Goal: Use online tool/utility: Utilize a website feature to perform a specific function

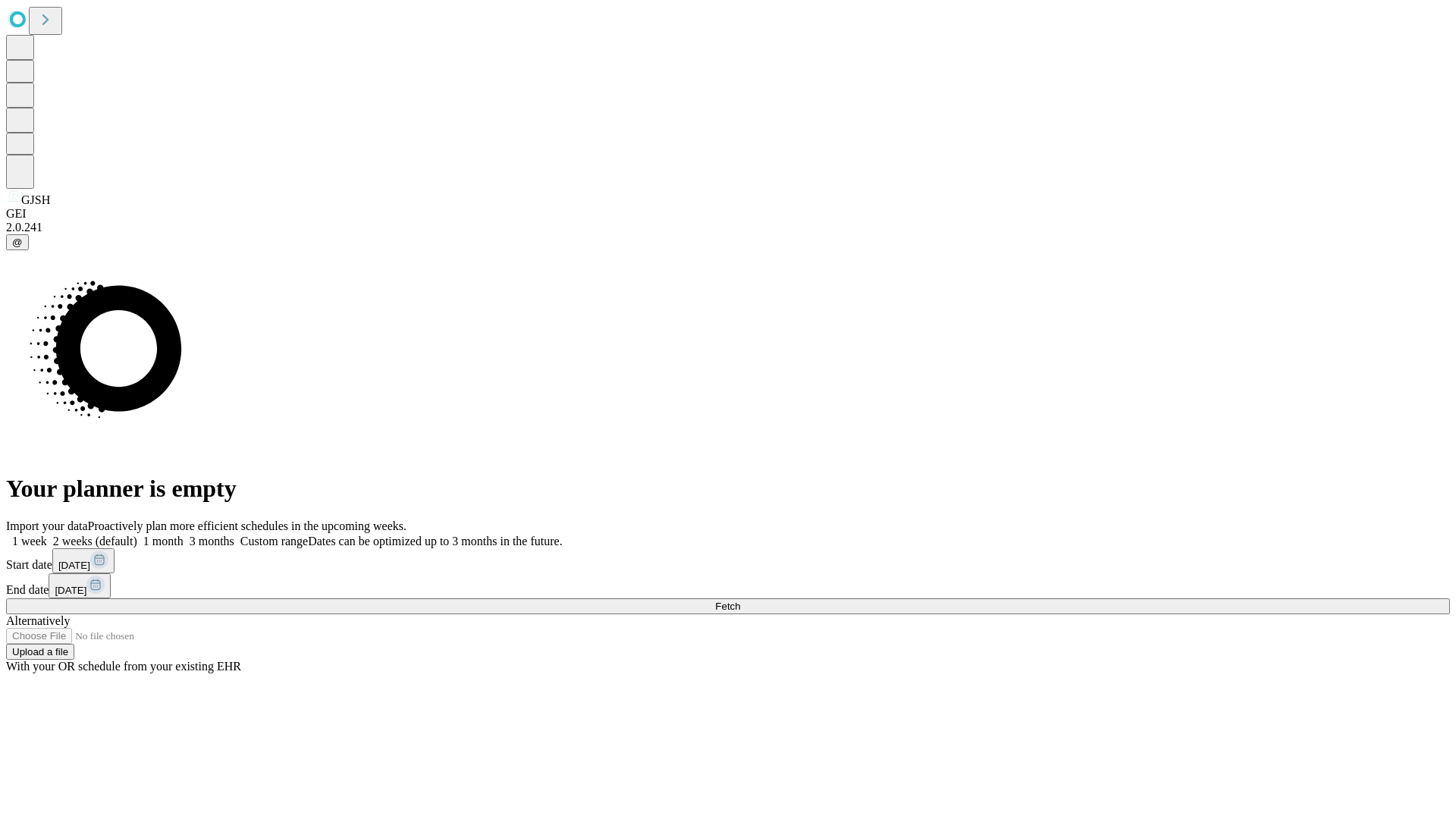
click at [740, 601] on span "Fetch" at bounding box center [727, 606] width 25 height 12
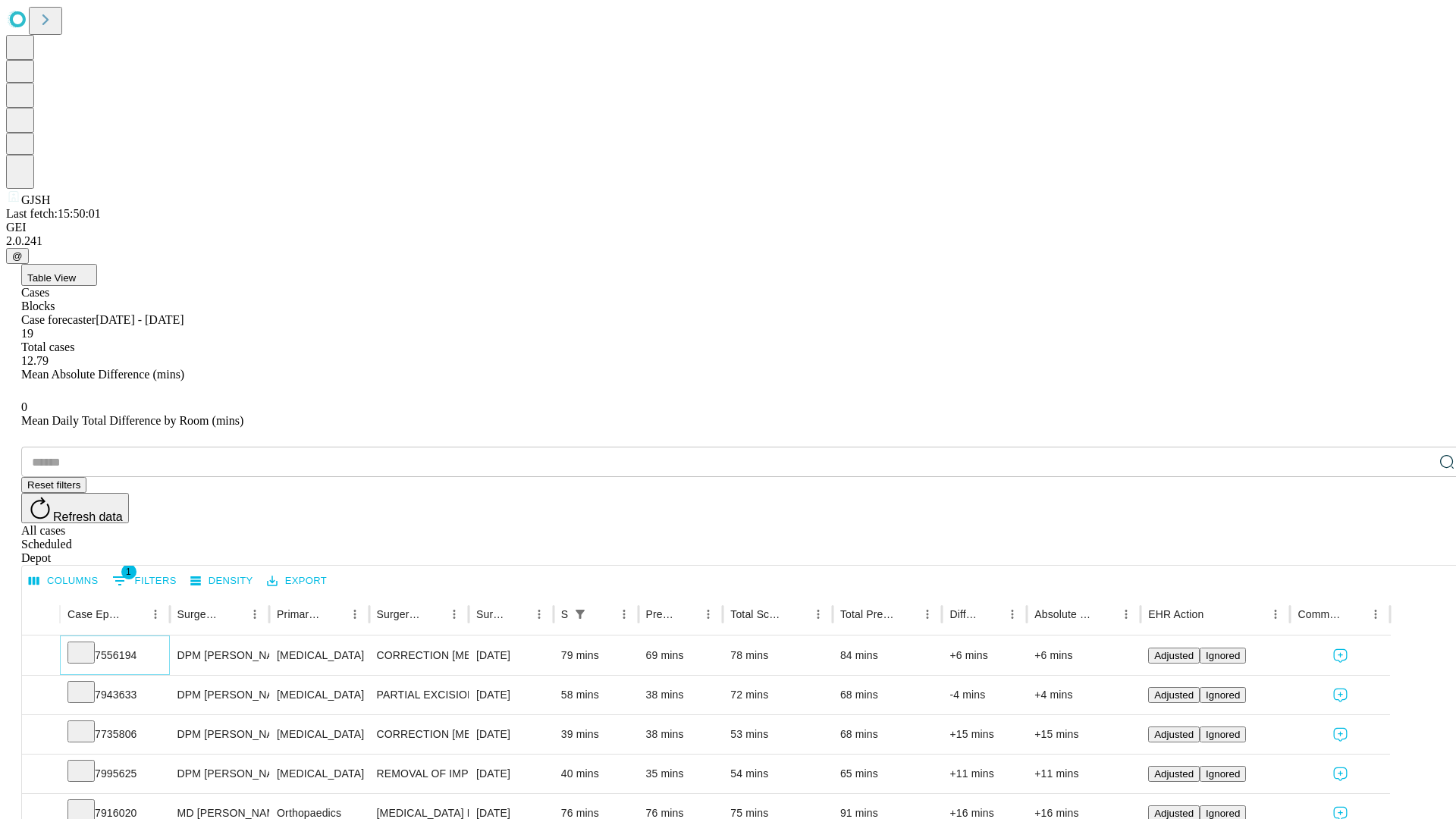
click at [88, 644] on icon at bounding box center [81, 651] width 15 height 15
